Goal: Task Accomplishment & Management: Use online tool/utility

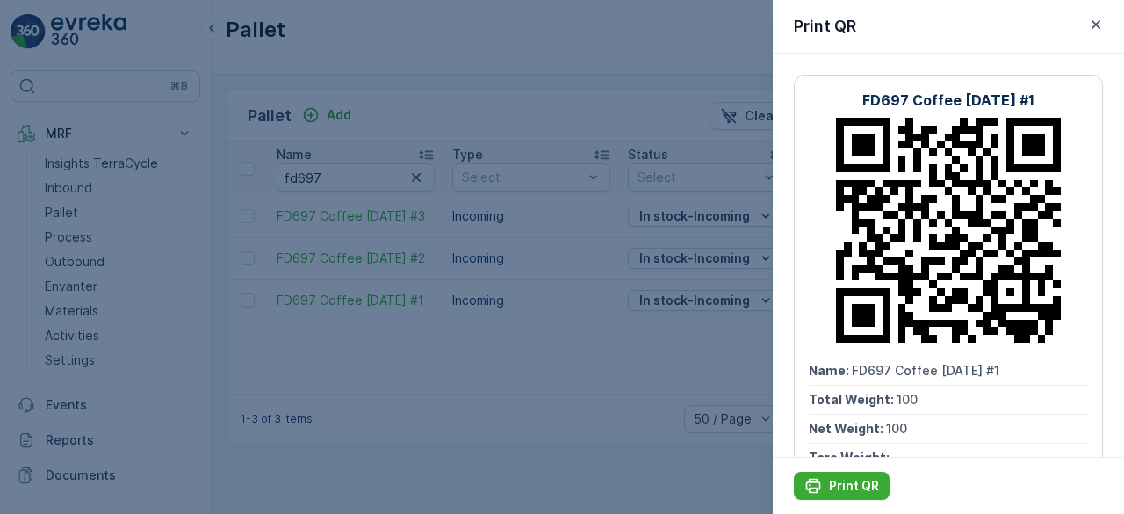
click at [378, 362] on div at bounding box center [562, 257] width 1124 height 514
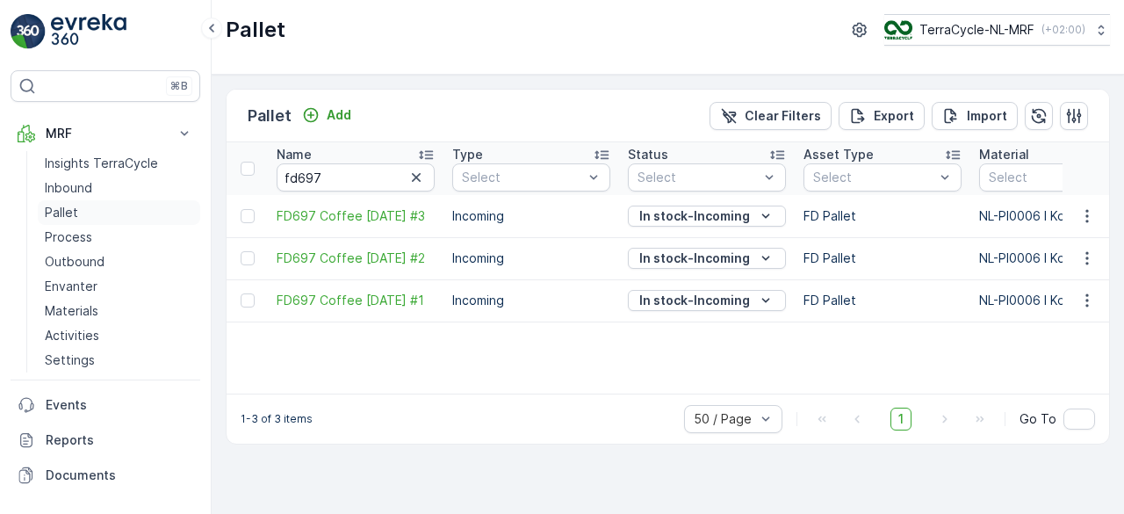
click at [51, 204] on p "Pallet" at bounding box center [61, 213] width 33 height 18
click at [363, 175] on input "fd697" at bounding box center [356, 177] width 158 height 28
type input "fd"
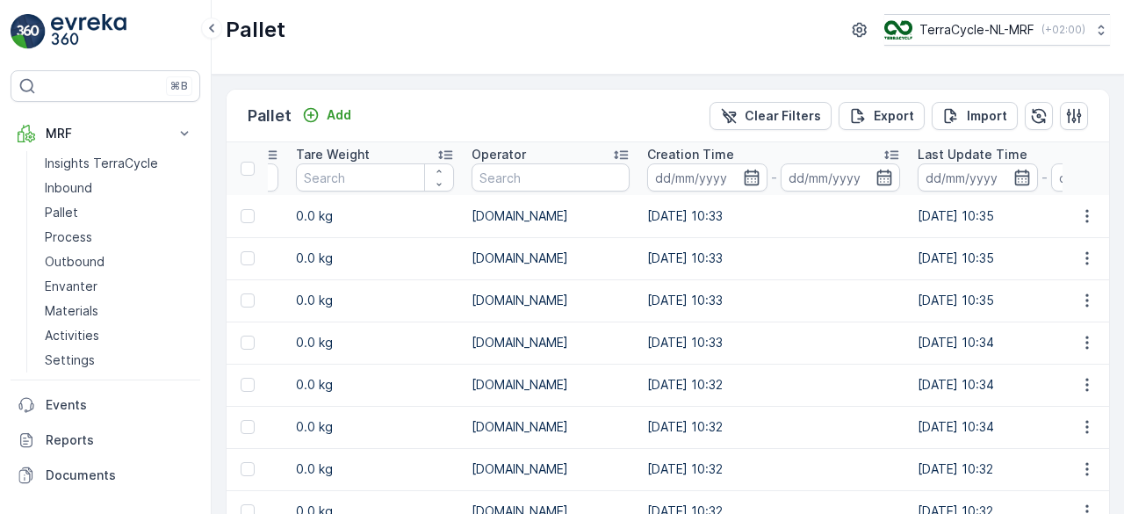
scroll to position [0, 1594]
click at [486, 176] on input "text" at bounding box center [550, 177] width 158 height 28
type input "mrf"
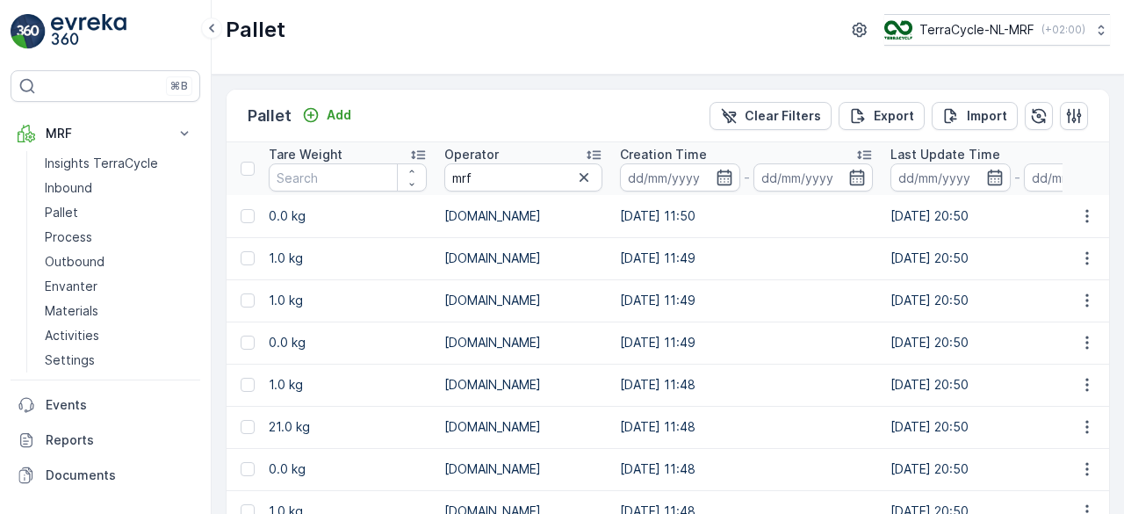
drag, startPoint x: 478, startPoint y: 161, endPoint x: 476, endPoint y: 175, distance: 14.2
click at [476, 175] on th "Operator mrf" at bounding box center [523, 168] width 176 height 53
click at [476, 175] on input "mrf" at bounding box center [523, 177] width 158 height 28
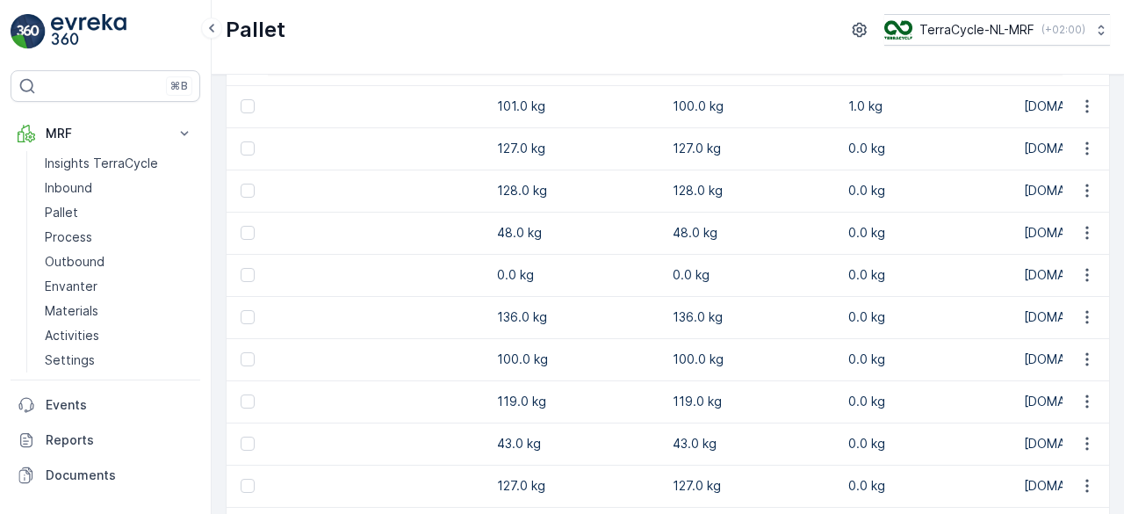
scroll to position [443, 0]
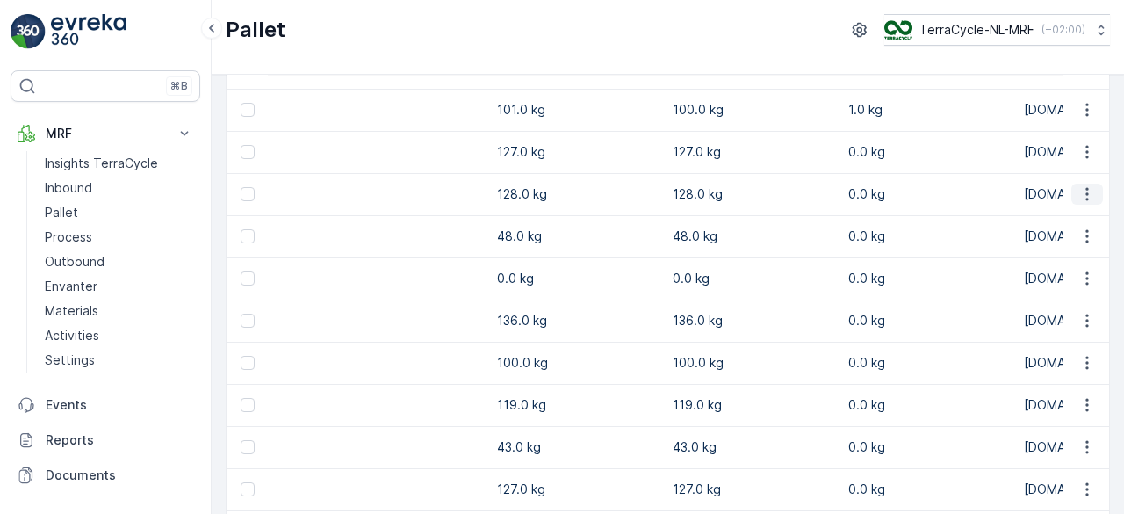
click at [1085, 198] on icon "button" at bounding box center [1086, 194] width 3 height 13
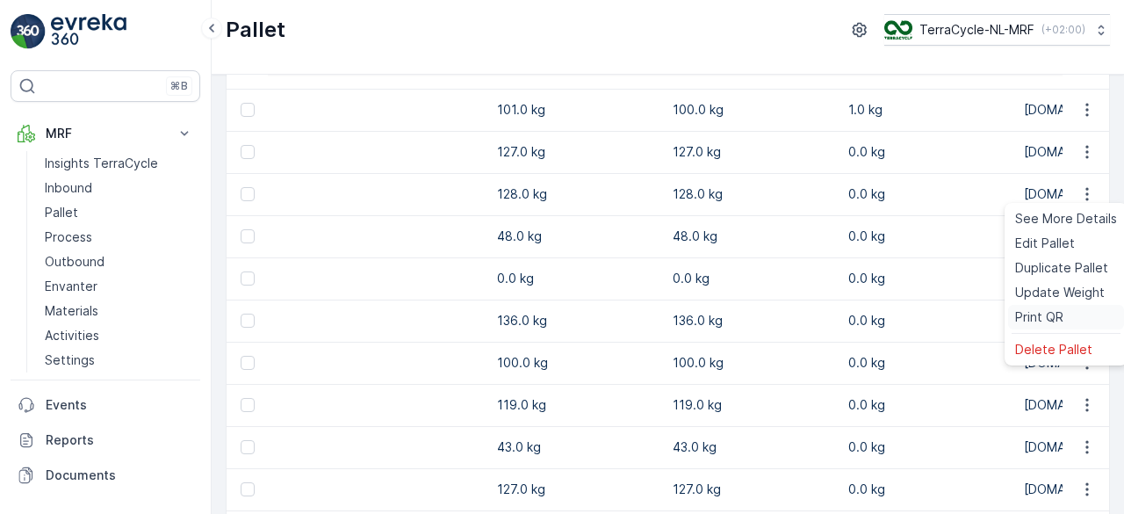
click at [1024, 320] on span "Print QR" at bounding box center [1039, 317] width 48 height 18
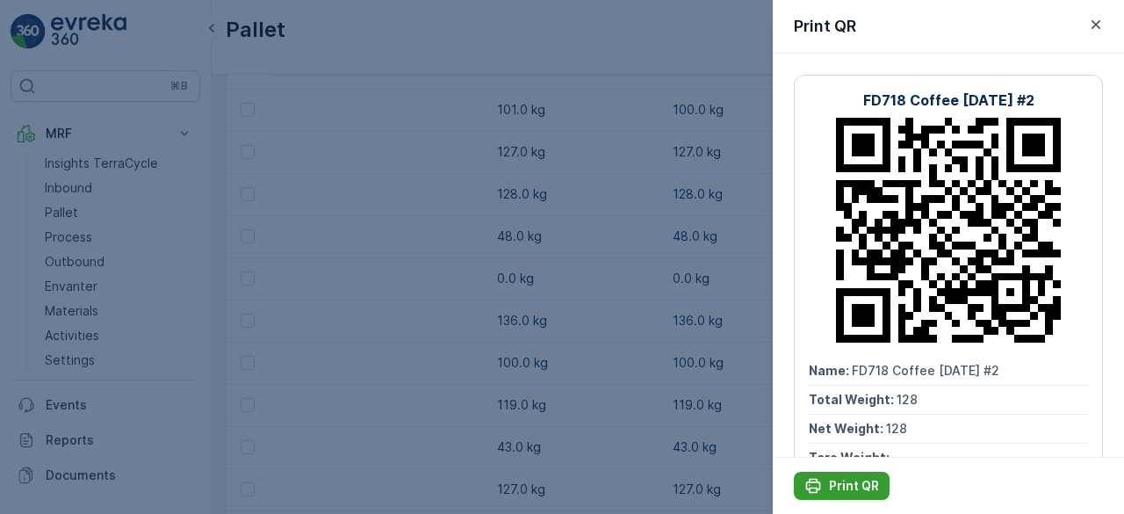
click at [833, 489] on p "Print QR" at bounding box center [854, 486] width 50 height 18
click at [294, 356] on div at bounding box center [562, 257] width 1124 height 514
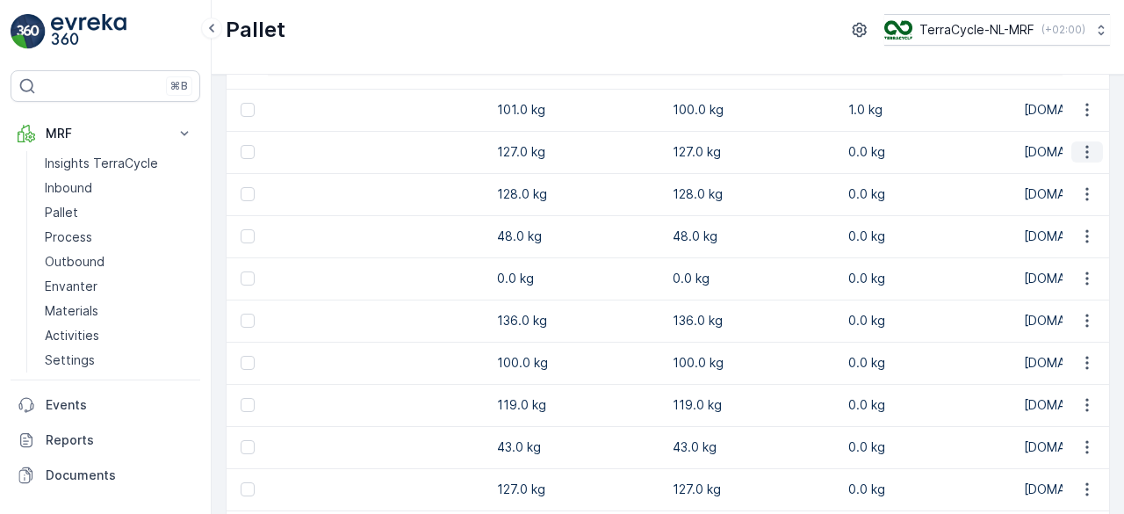
click at [1086, 154] on icon "button" at bounding box center [1087, 152] width 18 height 18
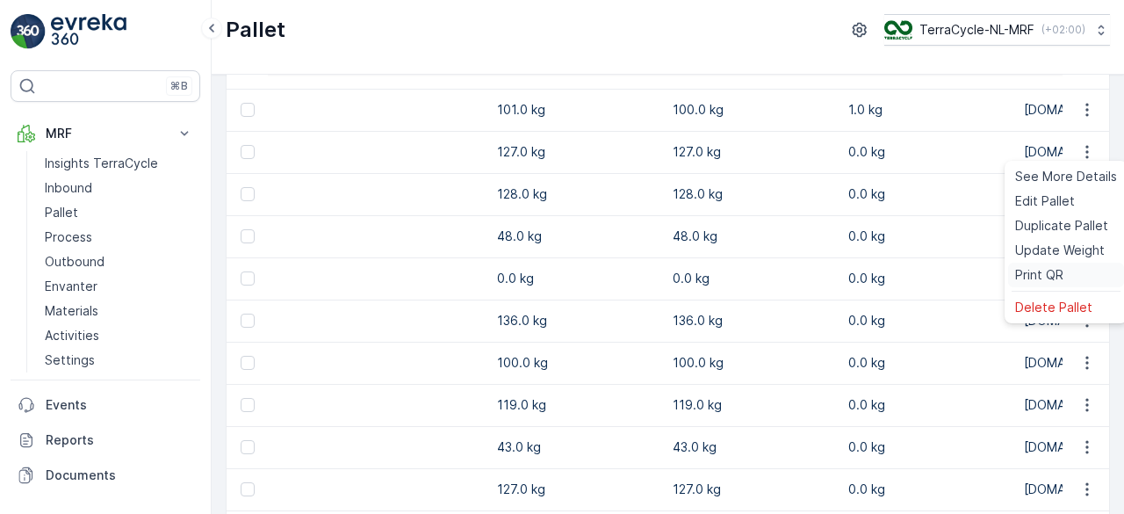
click at [1025, 268] on span "Print QR" at bounding box center [1039, 275] width 48 height 18
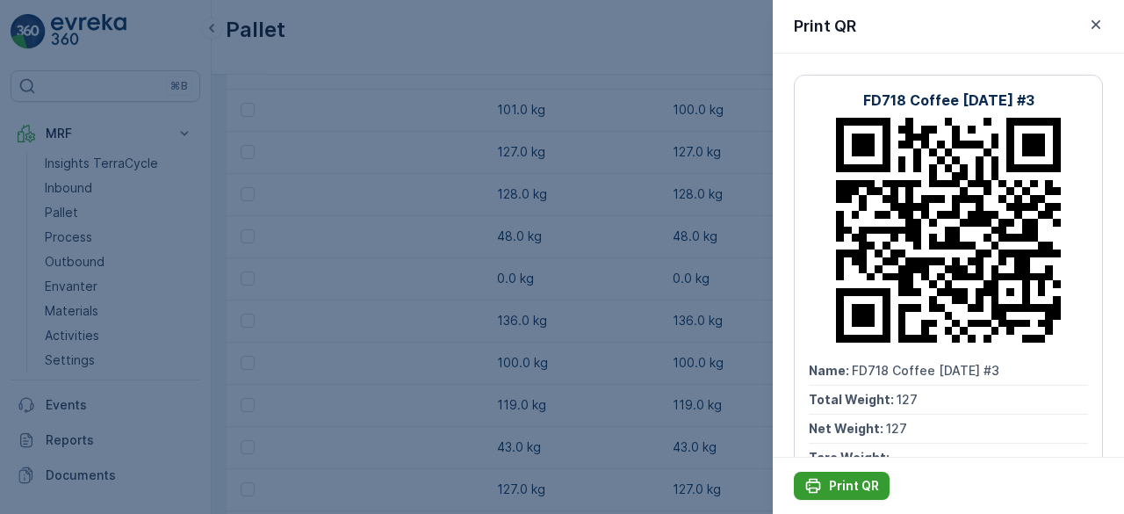
click at [828, 481] on div "Print QR" at bounding box center [841, 486] width 75 height 18
click at [1093, 22] on icon "button" at bounding box center [1095, 24] width 9 height 9
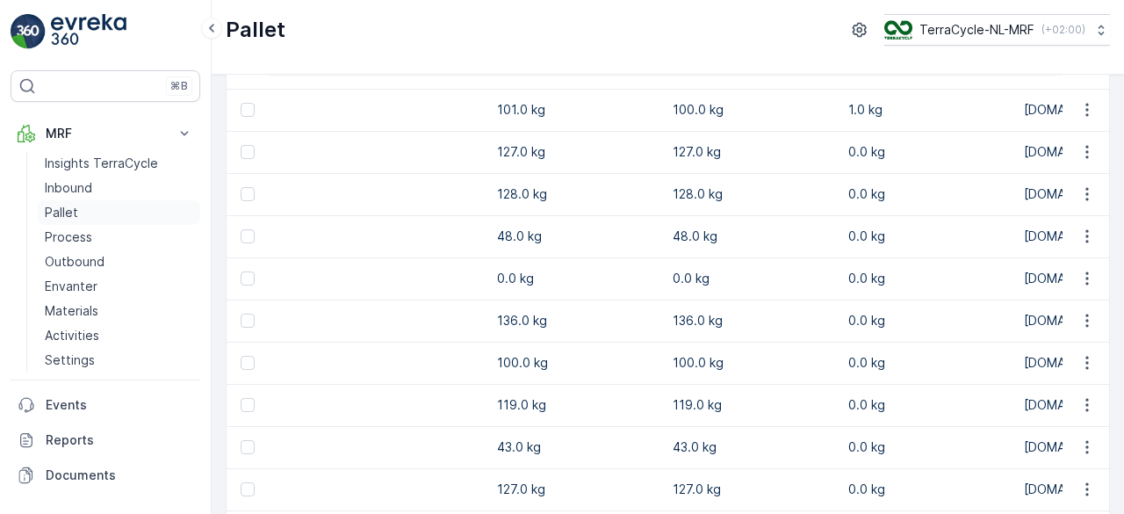
click at [67, 220] on link "Pallet" at bounding box center [119, 212] width 162 height 25
click at [1078, 154] on icon "button" at bounding box center [1087, 152] width 18 height 18
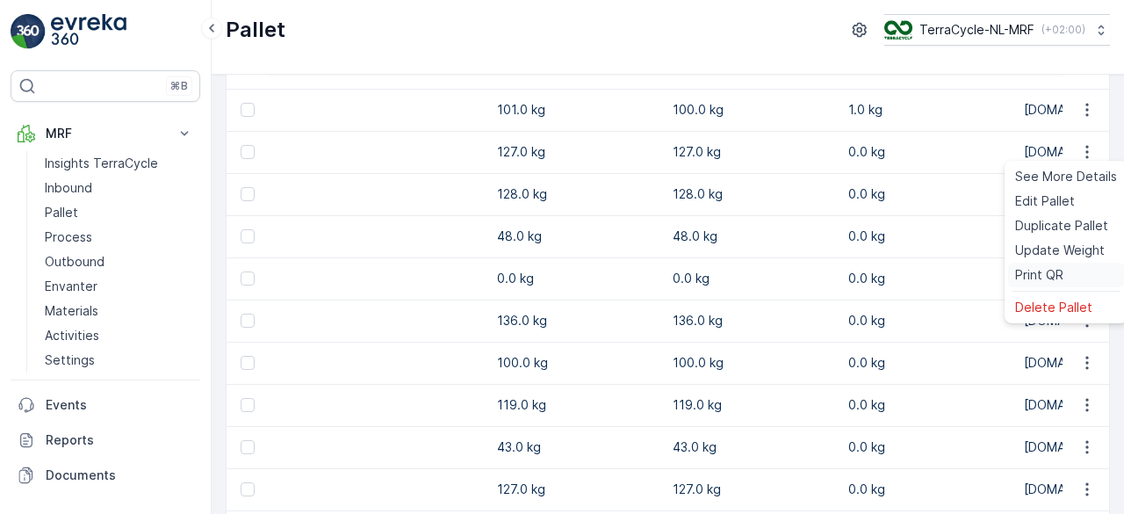
click at [1026, 271] on span "Print QR" at bounding box center [1039, 275] width 48 height 18
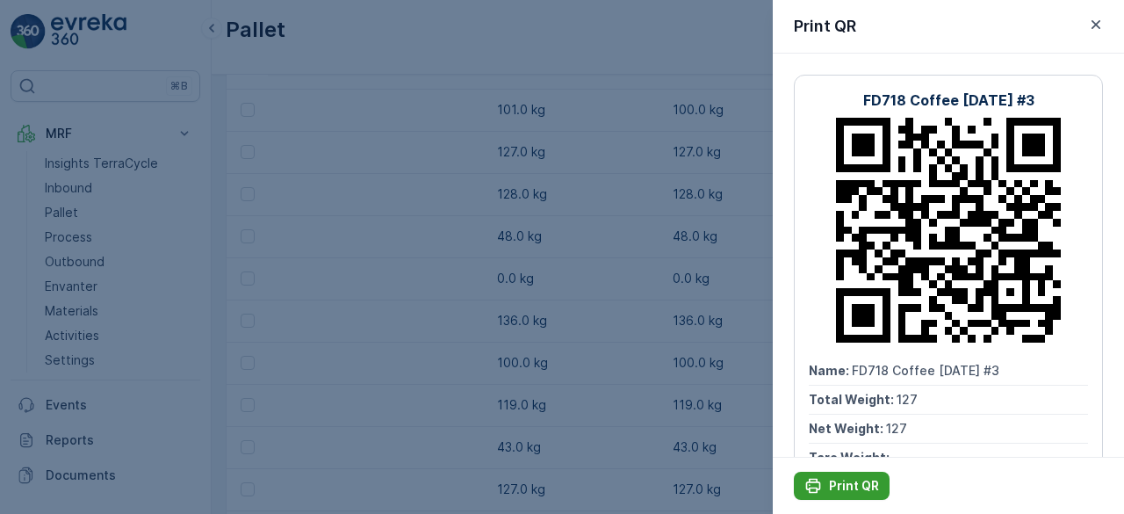
click at [843, 486] on p "Print QR" at bounding box center [854, 486] width 50 height 18
click at [1090, 29] on icon "button" at bounding box center [1096, 25] width 18 height 18
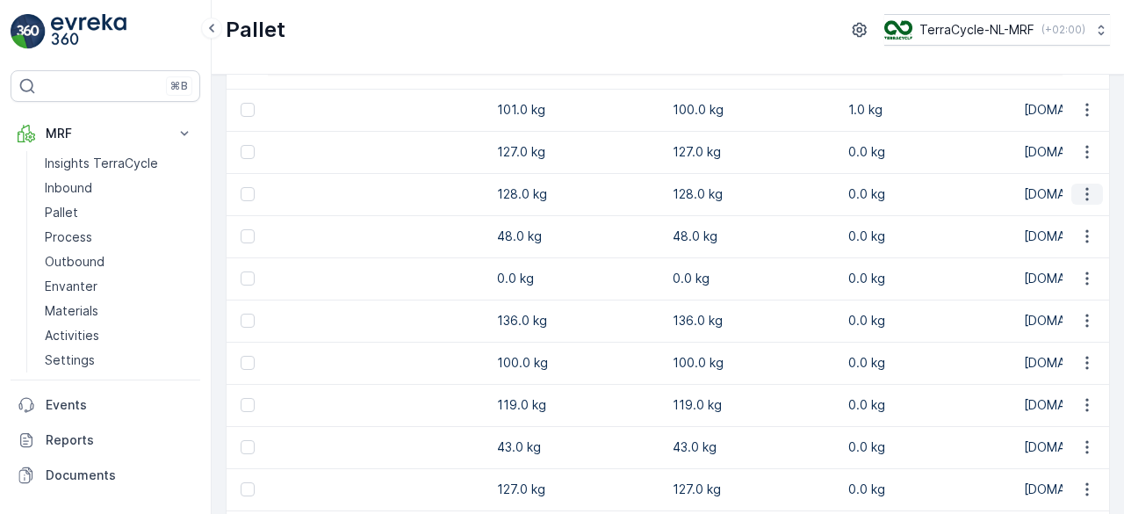
click at [1078, 191] on icon "button" at bounding box center [1087, 194] width 18 height 18
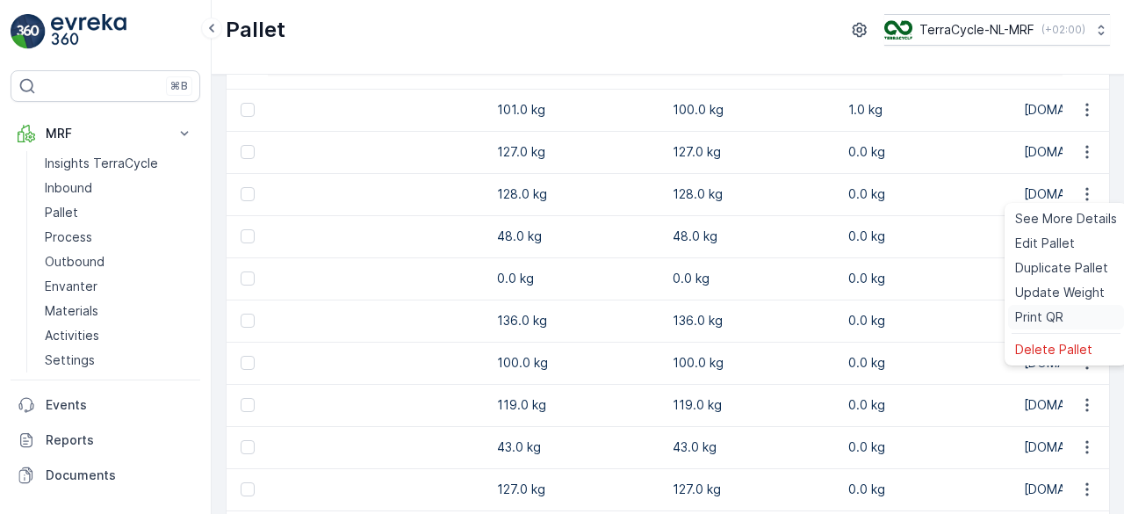
click at [1026, 313] on span "Print QR" at bounding box center [1039, 317] width 48 height 18
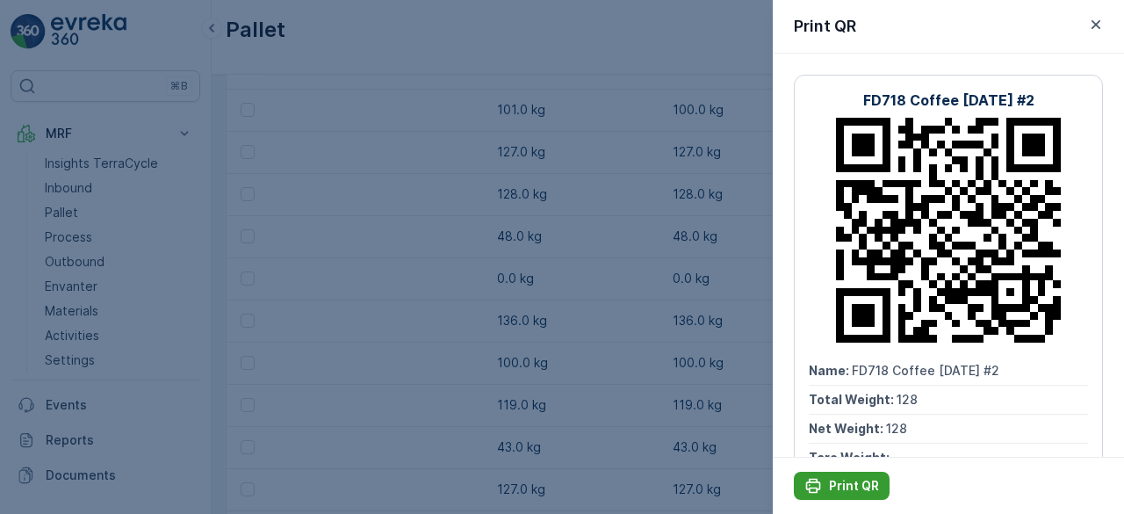
click at [853, 481] on p "Print QR" at bounding box center [854, 486] width 50 height 18
